Goal: Transaction & Acquisition: Purchase product/service

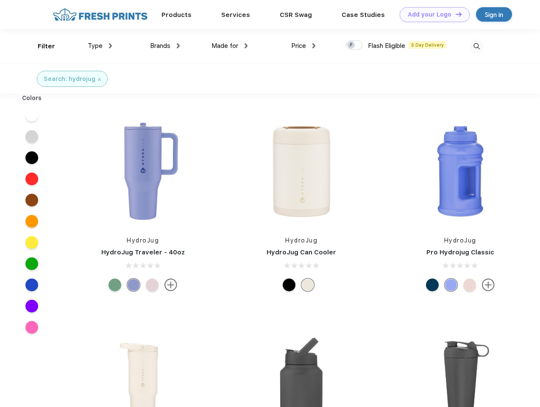
click at [432, 14] on link "Add your Logo Design Tool" at bounding box center [435, 14] width 70 height 15
click at [0, 0] on div "Design Tool" at bounding box center [0, 0] width 0 height 0
click at [455, 14] on link "Add your Logo Design Tool" at bounding box center [435, 14] width 70 height 15
click at [41, 46] on div "Filter" at bounding box center [46, 47] width 17 height 10
click at [100, 46] on span "Type" at bounding box center [95, 46] width 15 height 8
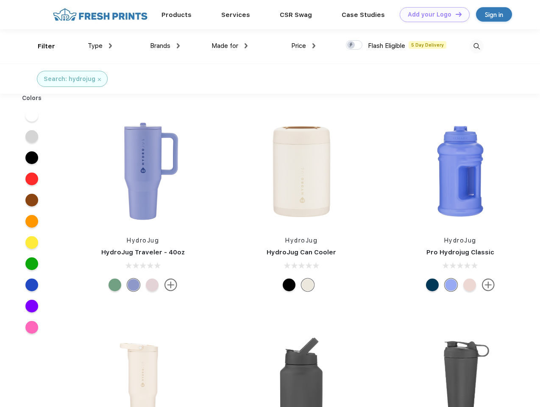
click at [165, 46] on span "Brands" at bounding box center [160, 46] width 20 height 8
click at [230, 46] on span "Made for" at bounding box center [225, 46] width 27 height 8
click at [304, 46] on span "Price" at bounding box center [298, 46] width 15 height 8
click at [354, 45] on div at bounding box center [354, 44] width 17 height 9
click at [351, 45] on input "checkbox" at bounding box center [349, 43] width 6 height 6
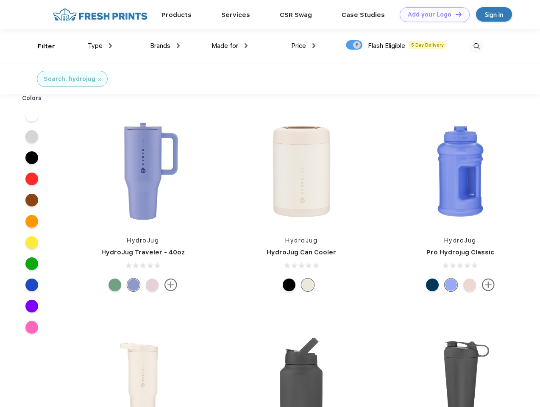
click at [476, 46] on img at bounding box center [477, 46] width 14 height 14
